Goal: Task Accomplishment & Management: Manage account settings

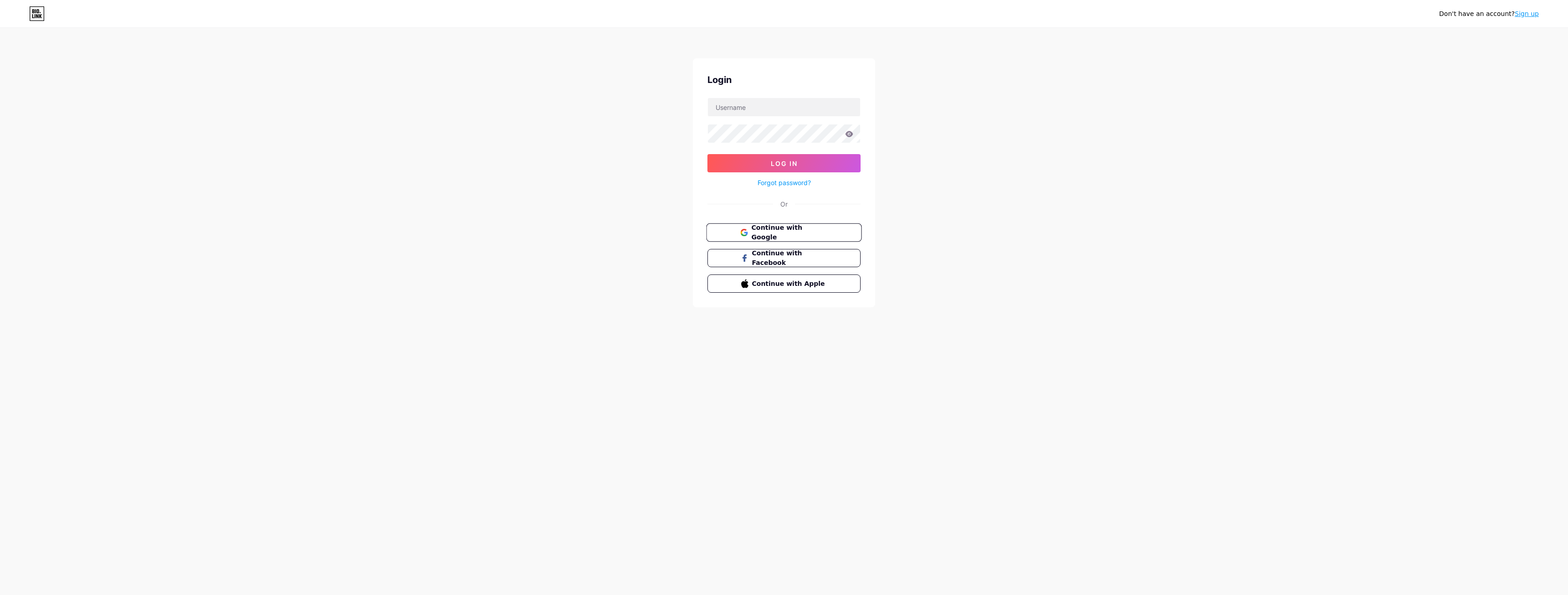
click at [799, 224] on button "Continue with Google" at bounding box center [783, 233] width 155 height 19
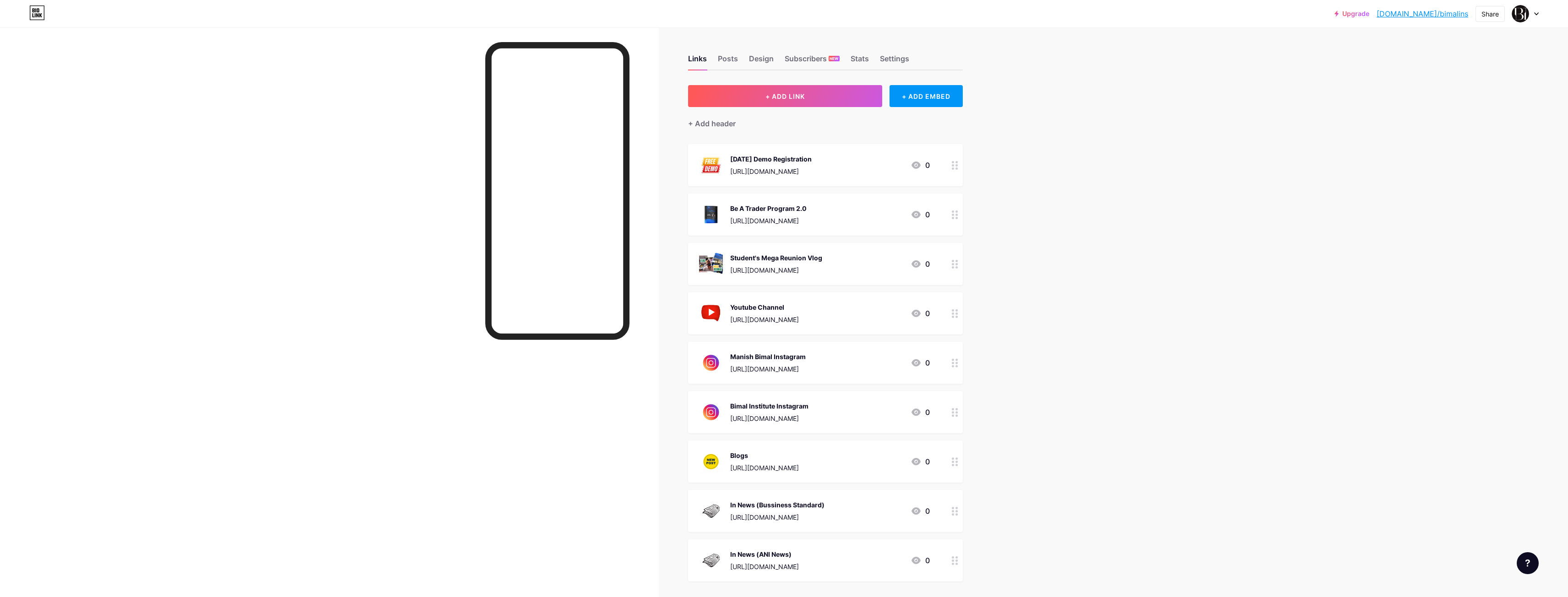
click at [1125, 236] on div "Upgrade [DOMAIN_NAME]/bimali... [DOMAIN_NAME]/bimalins Share Switch accounts Bi…" at bounding box center [784, 344] width 1568 height 688
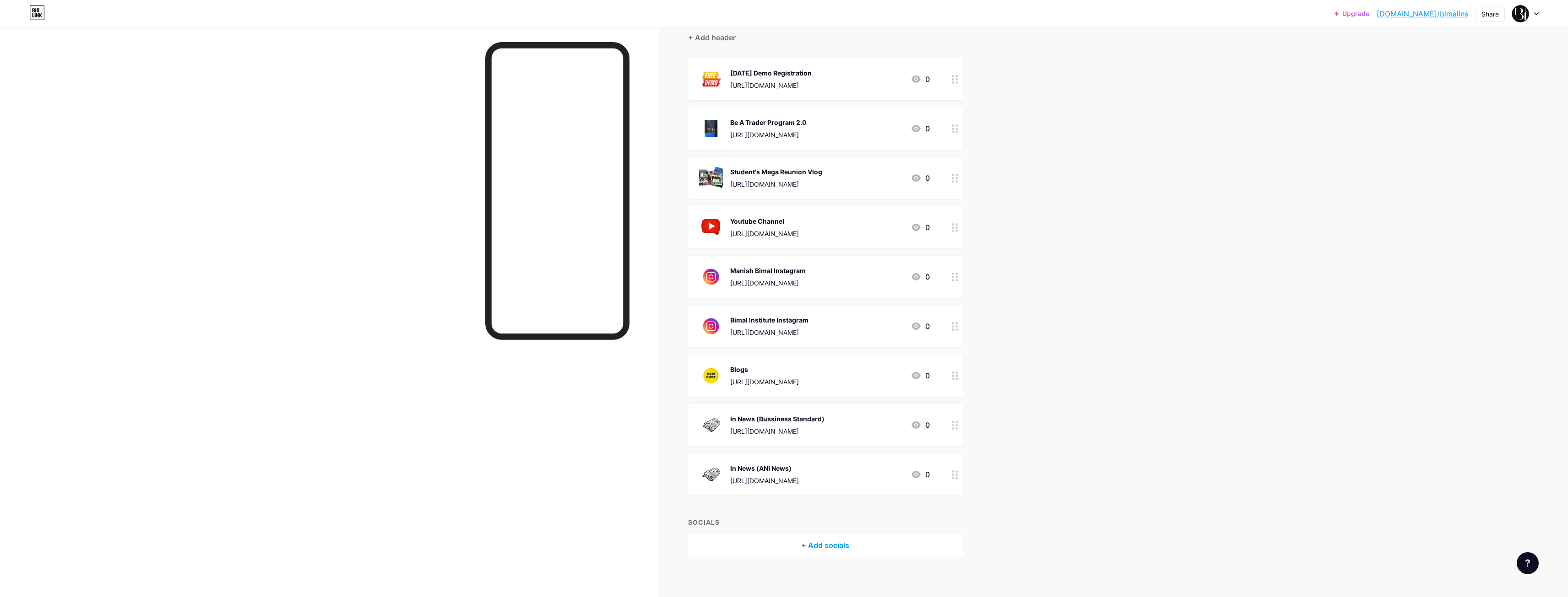
scroll to position [90, 0]
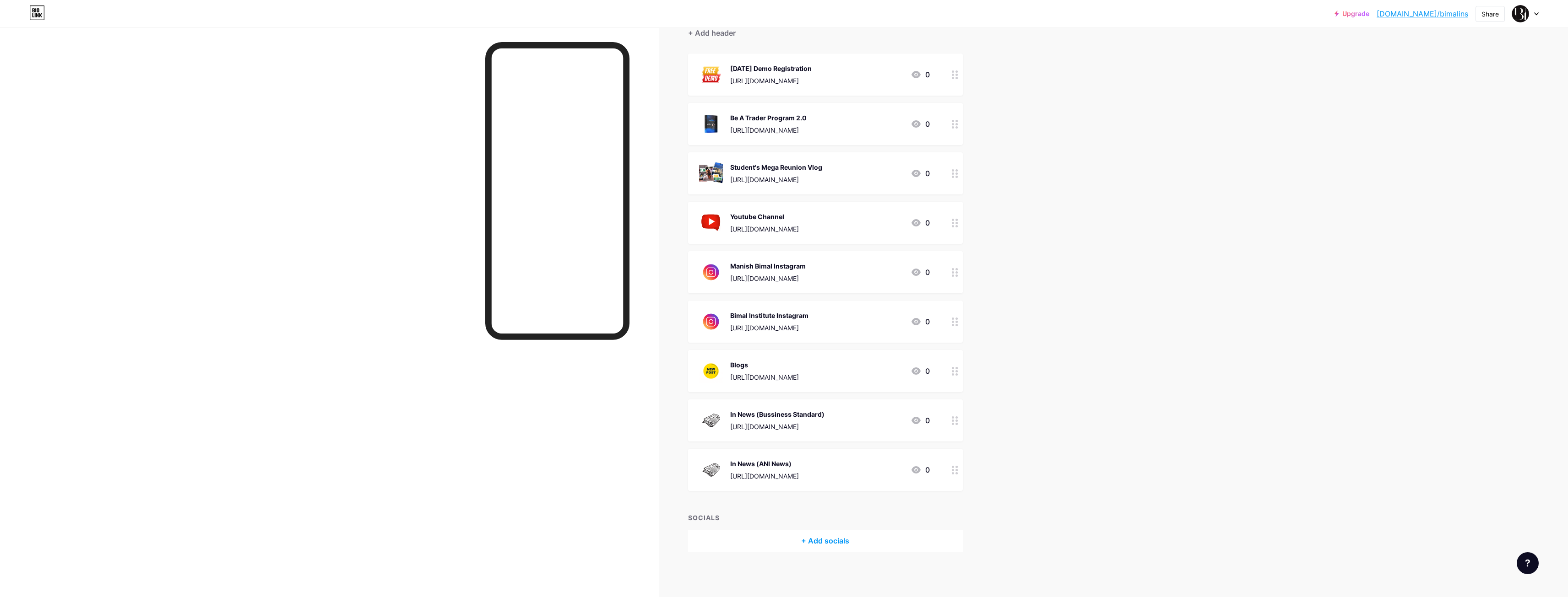
click at [1125, 227] on div "Upgrade [DOMAIN_NAME]/bimali... [DOMAIN_NAME]/bimalins Share Switch accounts Bi…" at bounding box center [784, 254] width 1568 height 688
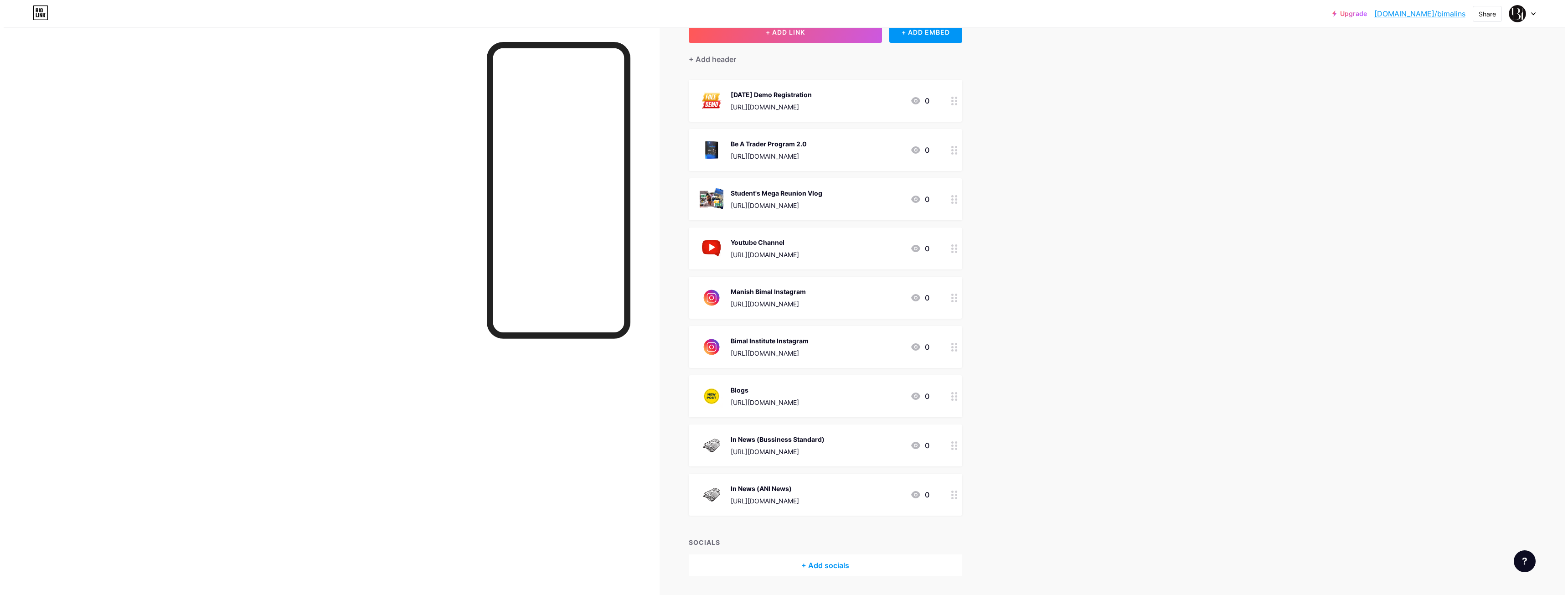
scroll to position [0, 0]
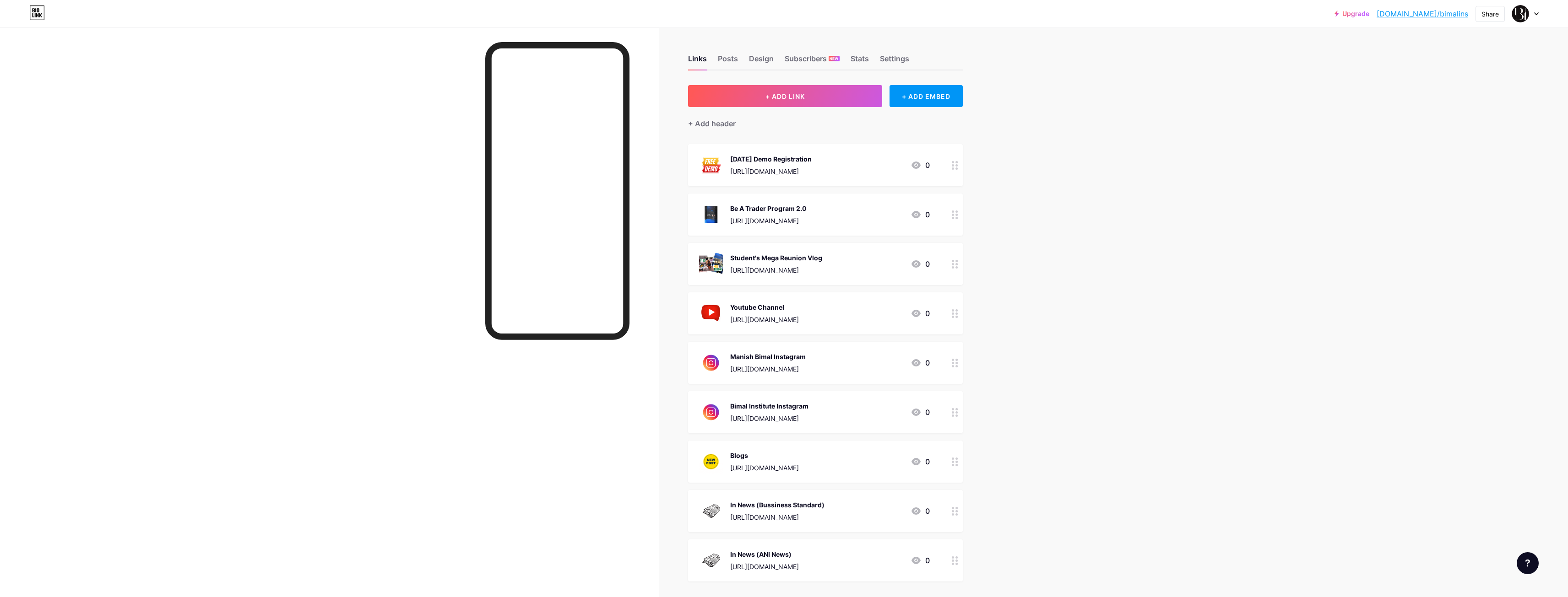
click at [960, 170] on div at bounding box center [954, 165] width 15 height 42
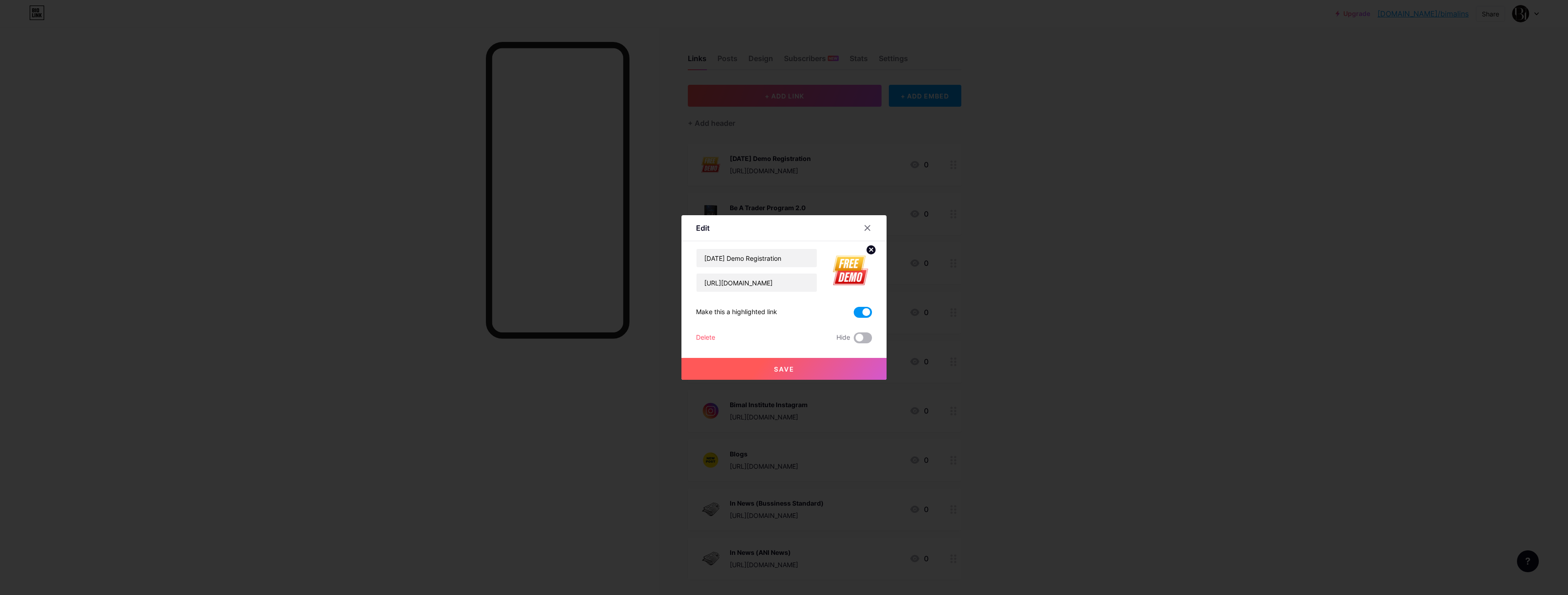
click at [859, 337] on span at bounding box center [863, 338] width 18 height 11
click at [854, 340] on input "checkbox" at bounding box center [854, 340] width 0 height 0
click at [870, 332] on div "Edit Content YouTube Play YouTube video without leaving your page. ADD Vimeo Pl…" at bounding box center [784, 297] width 205 height 164
click at [861, 337] on span at bounding box center [863, 338] width 18 height 11
click at [854, 340] on input "checkbox" at bounding box center [854, 340] width 0 height 0
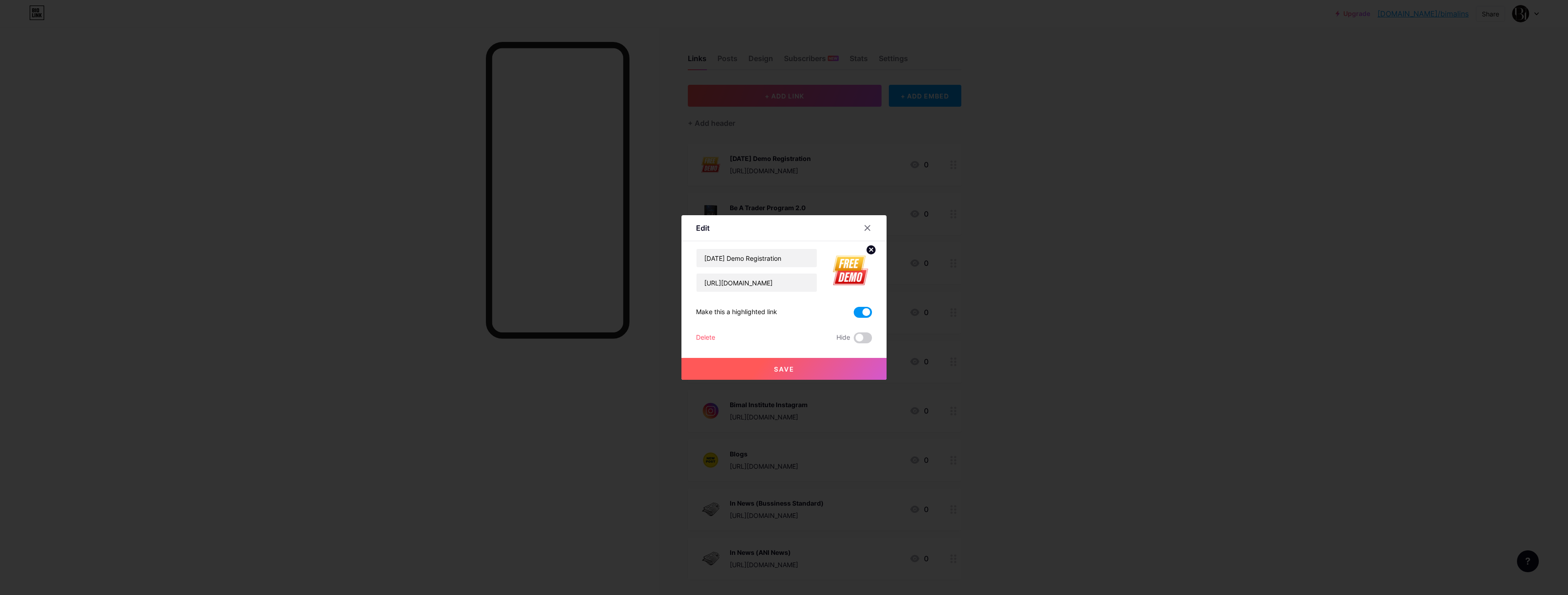
click at [698, 337] on div "Delete" at bounding box center [705, 338] width 19 height 11
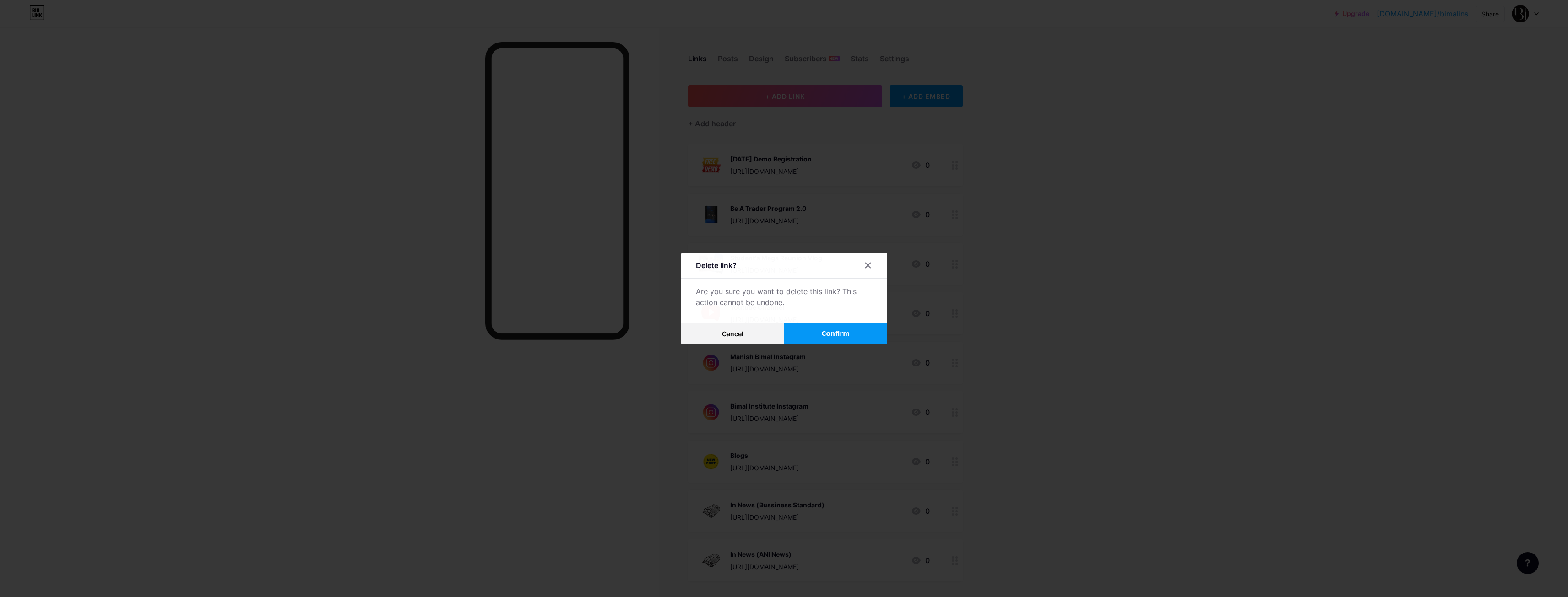
click at [826, 332] on span "Confirm" at bounding box center [835, 334] width 28 height 10
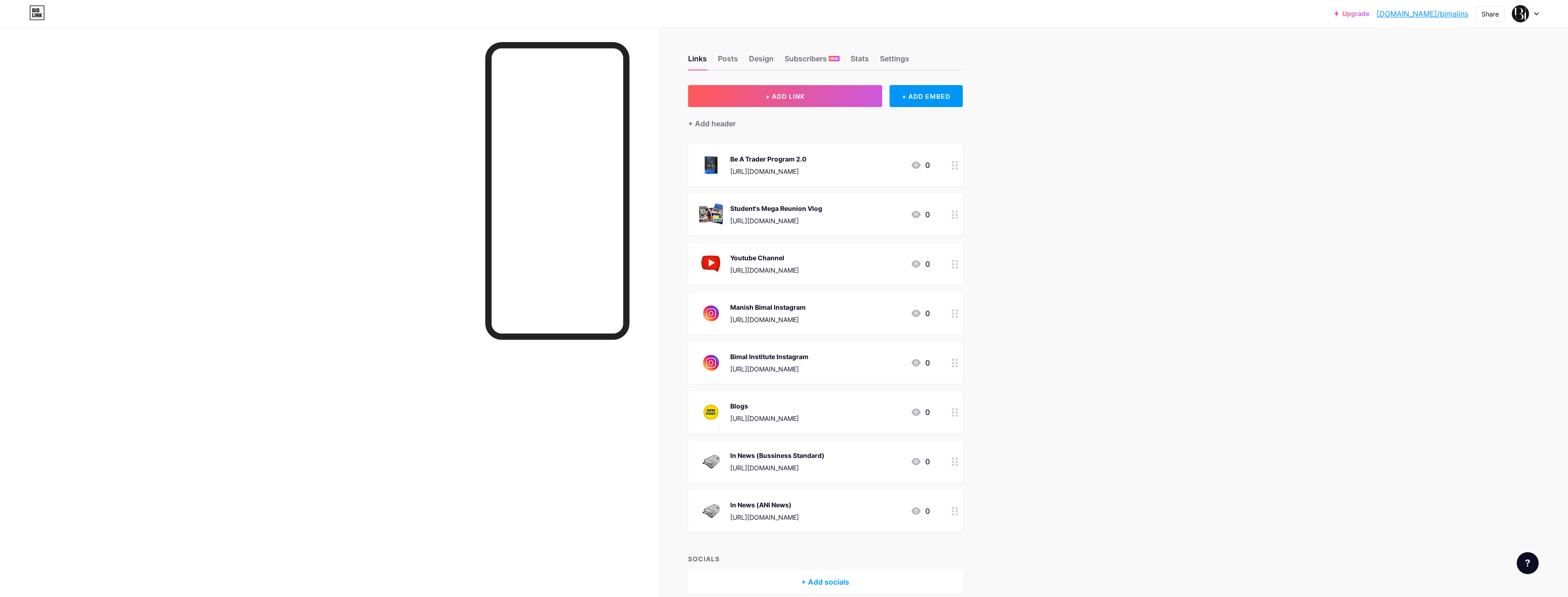
click at [1051, 236] on div "Upgrade [DOMAIN_NAME]/bimali... [DOMAIN_NAME]/bimalins Share Switch accounts Bi…" at bounding box center [784, 319] width 1568 height 639
click at [1075, 379] on div "Upgrade [DOMAIN_NAME]/bimali... [DOMAIN_NAME]/bimalins Share Switch accounts Bi…" at bounding box center [784, 319] width 1568 height 639
click at [921, 324] on div "Manish Bimal Instagram [URL][DOMAIN_NAME] 0" at bounding box center [814, 313] width 230 height 24
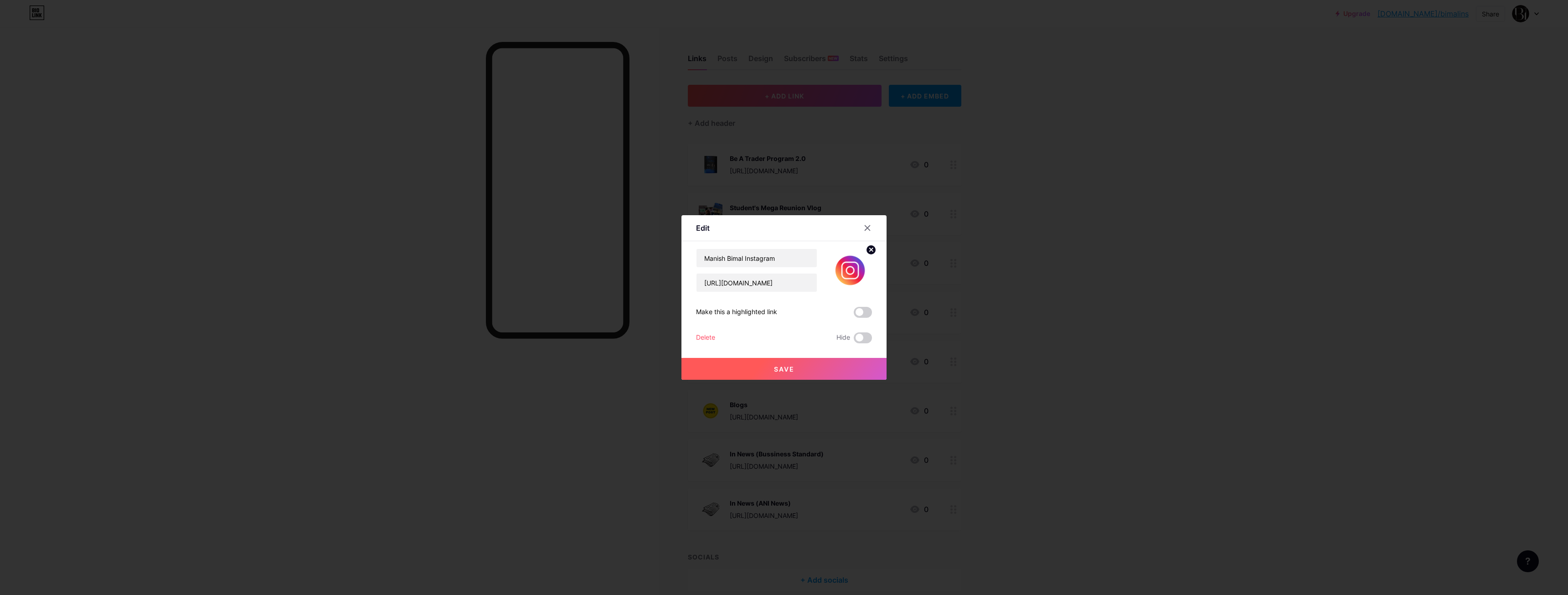
click at [700, 339] on div "Delete" at bounding box center [705, 338] width 19 height 11
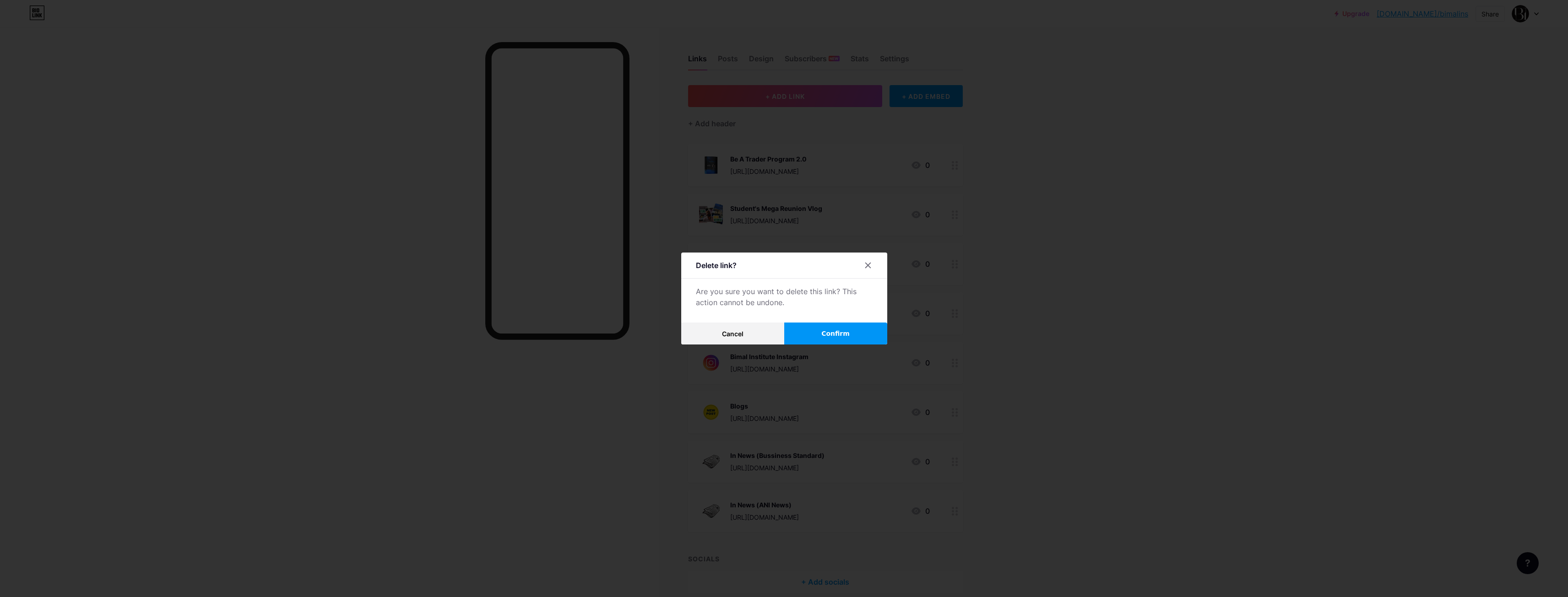
click at [823, 332] on span "Confirm" at bounding box center [835, 334] width 28 height 10
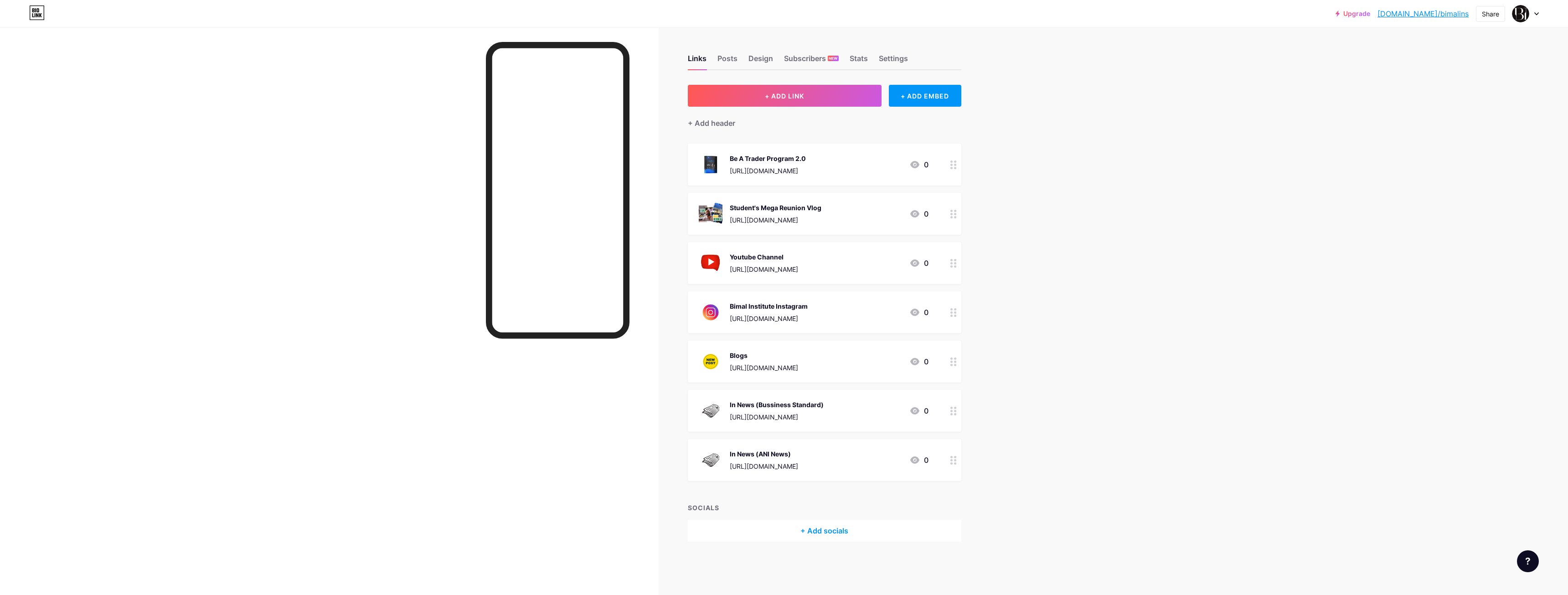
click at [1029, 429] on div "Upgrade [DOMAIN_NAME]/bimali... [DOMAIN_NAME]/bimalins Share Switch accounts Bi…" at bounding box center [784, 297] width 1568 height 595
click at [1097, 516] on div "Upgrade [DOMAIN_NAME]/bimali... [DOMAIN_NAME]/bimalins Share Switch accounts Bi…" at bounding box center [784, 297] width 1568 height 595
click at [1046, 345] on div "Upgrade [DOMAIN_NAME]/bimali... [DOMAIN_NAME]/bimalins Share Switch accounts Bi…" at bounding box center [784, 297] width 1568 height 595
click at [1315, 88] on div "Upgrade [DOMAIN_NAME]/bimali... [DOMAIN_NAME]/bimalins Share Switch accounts Bi…" at bounding box center [784, 297] width 1568 height 595
click at [1167, 124] on div "Upgrade [DOMAIN_NAME]/bimali... [DOMAIN_NAME]/bimalins Share Switch accounts Bi…" at bounding box center [784, 297] width 1568 height 595
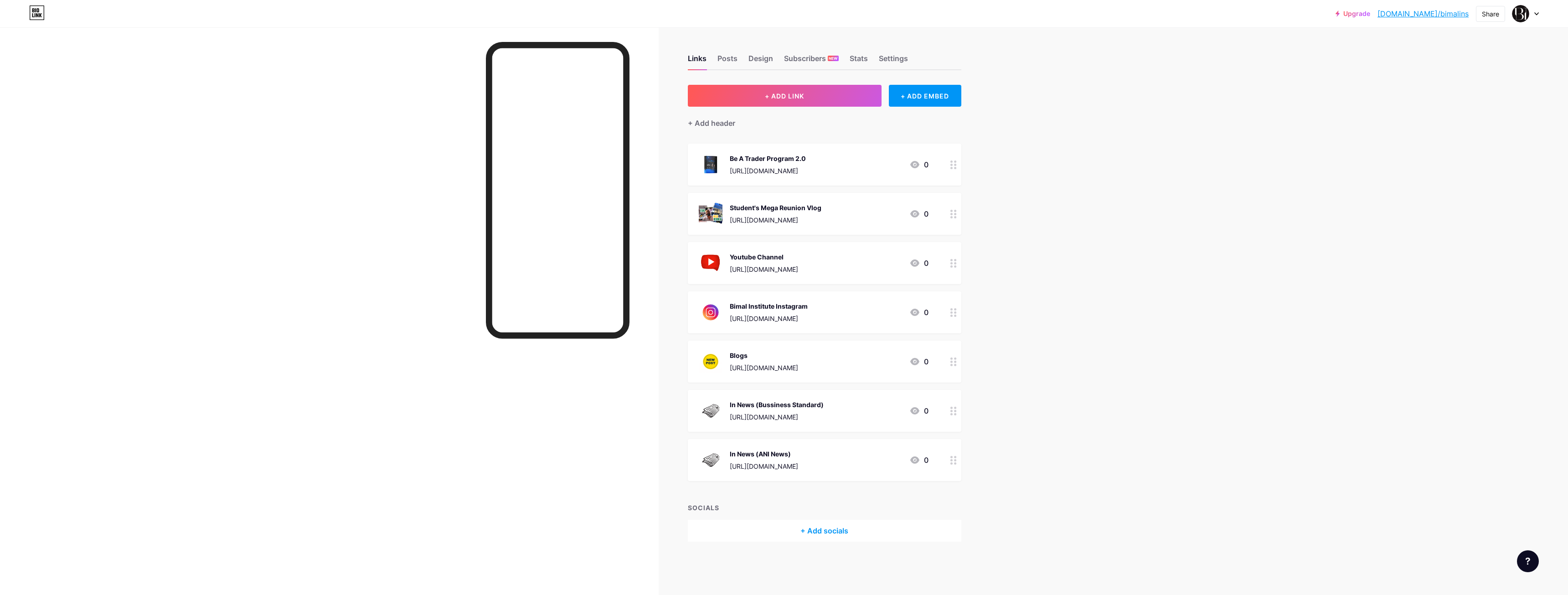
click at [1074, 137] on div "Upgrade [DOMAIN_NAME]/bimali... [DOMAIN_NAME]/bimalins Share Switch accounts Bi…" at bounding box center [784, 297] width 1568 height 595
click at [1205, 137] on div "Upgrade [DOMAIN_NAME]/bimali... [DOMAIN_NAME]/bimalins Share Switch accounts Bi…" at bounding box center [784, 297] width 1568 height 595
click at [43, 19] on icon at bounding box center [37, 13] width 15 height 15
click at [1246, 164] on div "Upgrade [DOMAIN_NAME]/bimali... [DOMAIN_NAME]/bimalins Share Switch accounts Bi…" at bounding box center [784, 297] width 1568 height 595
click at [1536, 17] on div at bounding box center [1525, 13] width 26 height 16
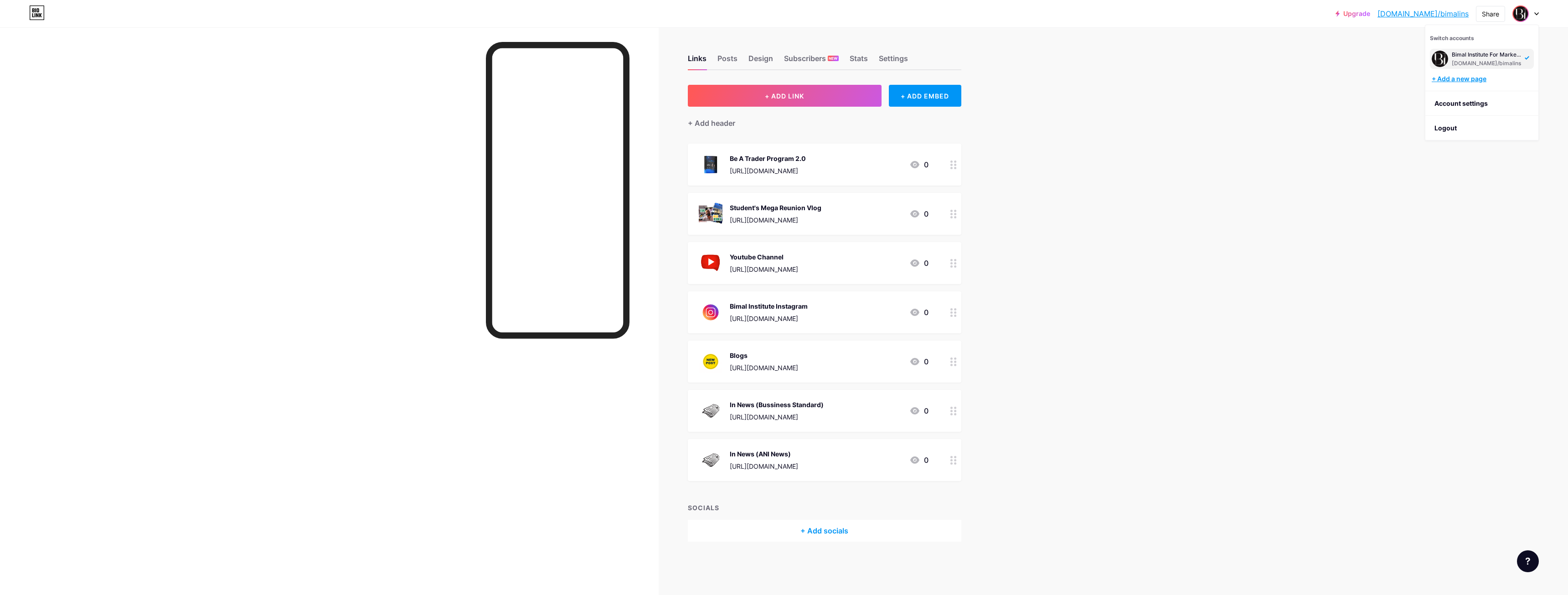
click at [1482, 81] on div "+ Add a new page" at bounding box center [1483, 79] width 102 height 9
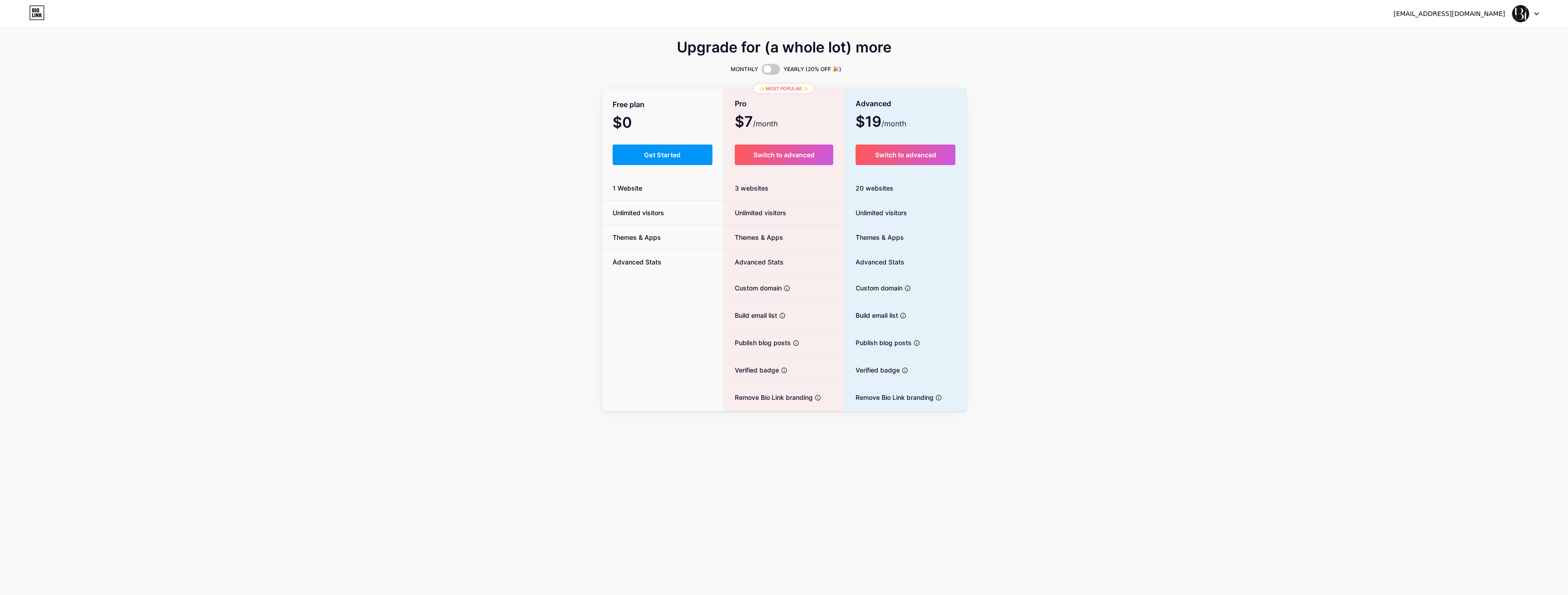
click at [1216, 181] on div "Upgrade for (a whole lot) more MONTHLY YEARLY (20% OFF 🎉) Free plan $0 /month G…" at bounding box center [784, 227] width 1568 height 370
click at [1132, 128] on div "Upgrade for (a whole lot) more MONTHLY YEARLY (20% OFF 🎉) Free plan $0 /month G…" at bounding box center [784, 227] width 1568 height 370
click at [1538, 15] on icon at bounding box center [1536, 13] width 4 height 3
click at [1449, 59] on li "Logout" at bounding box center [1482, 62] width 113 height 24
